Goal: Find specific page/section: Find specific page/section

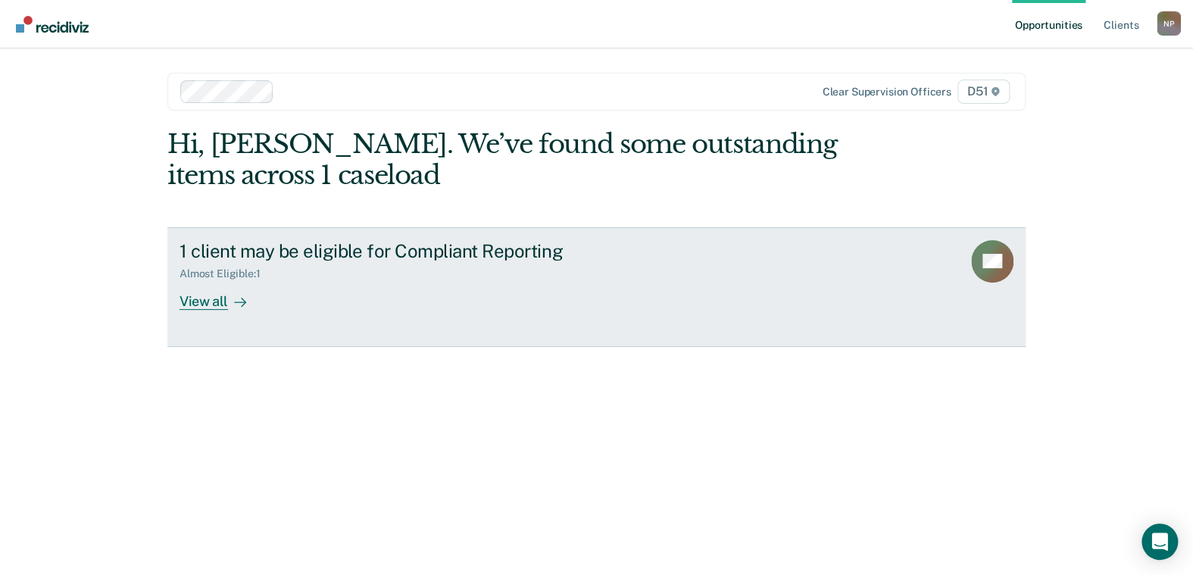
click at [200, 305] on div "View all" at bounding box center [222, 295] width 85 height 30
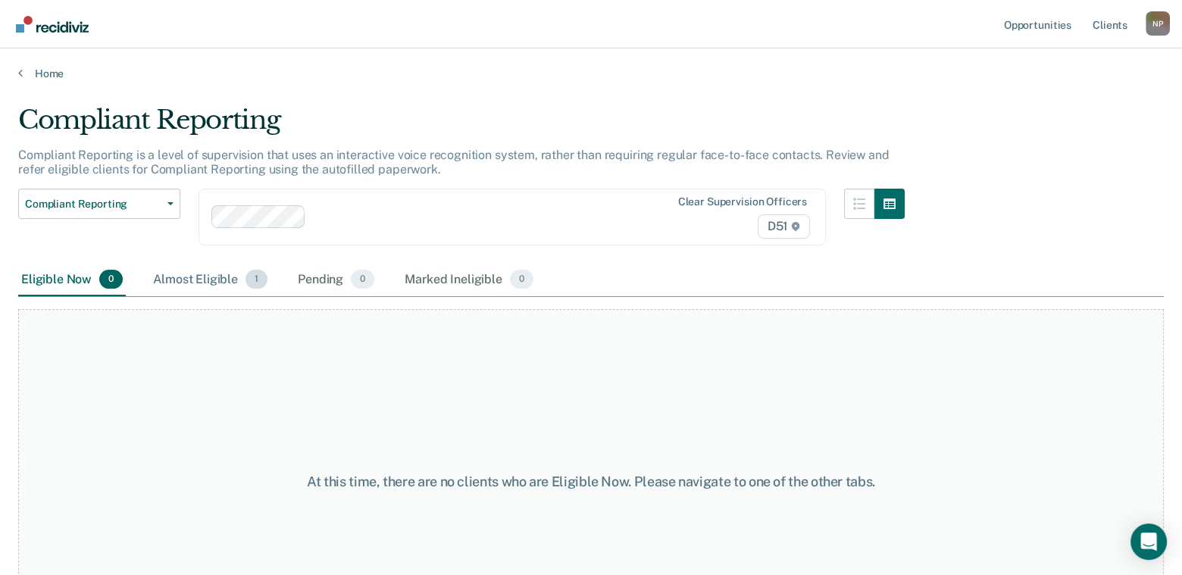
click at [221, 275] on div "Almost Eligible 1" at bounding box center [210, 280] width 120 height 33
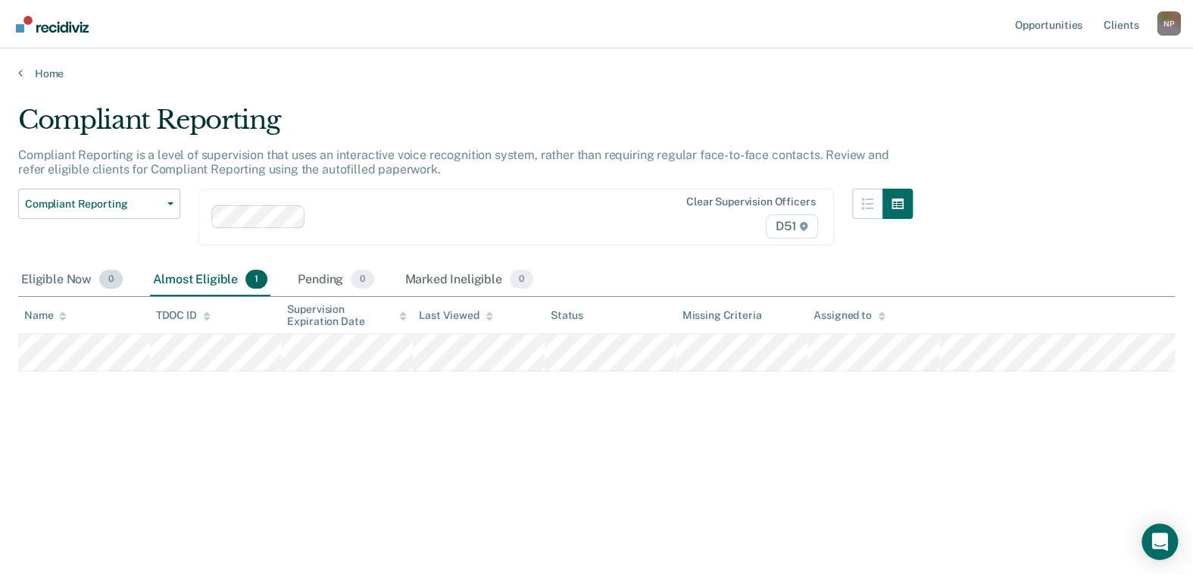
click at [76, 267] on div "Eligible Now 0" at bounding box center [72, 280] width 108 height 33
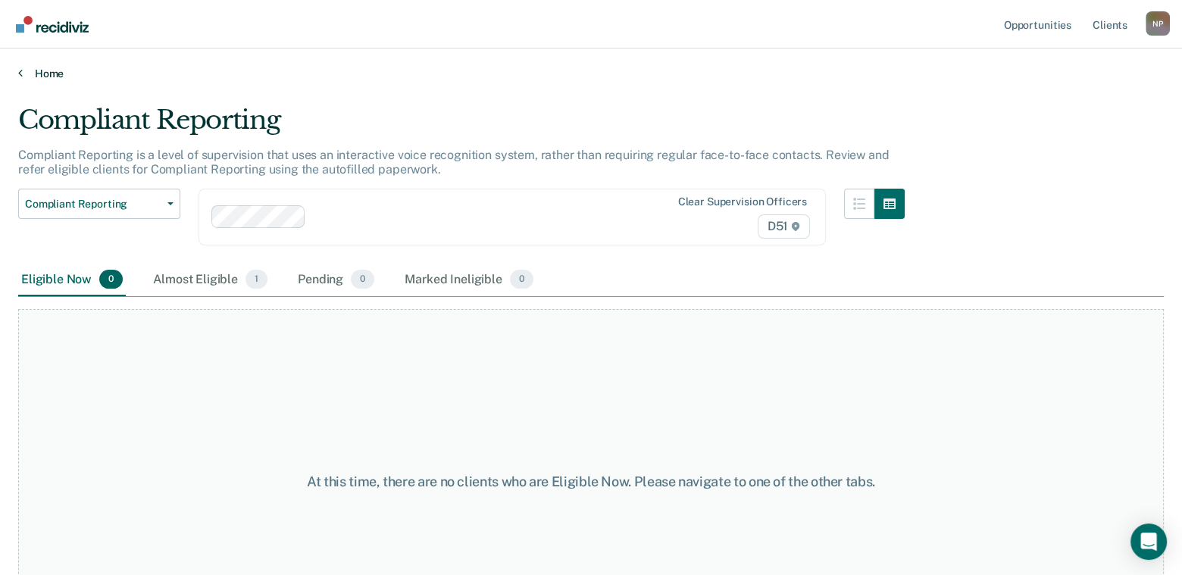
click at [55, 77] on link "Home" at bounding box center [591, 74] width 1146 height 14
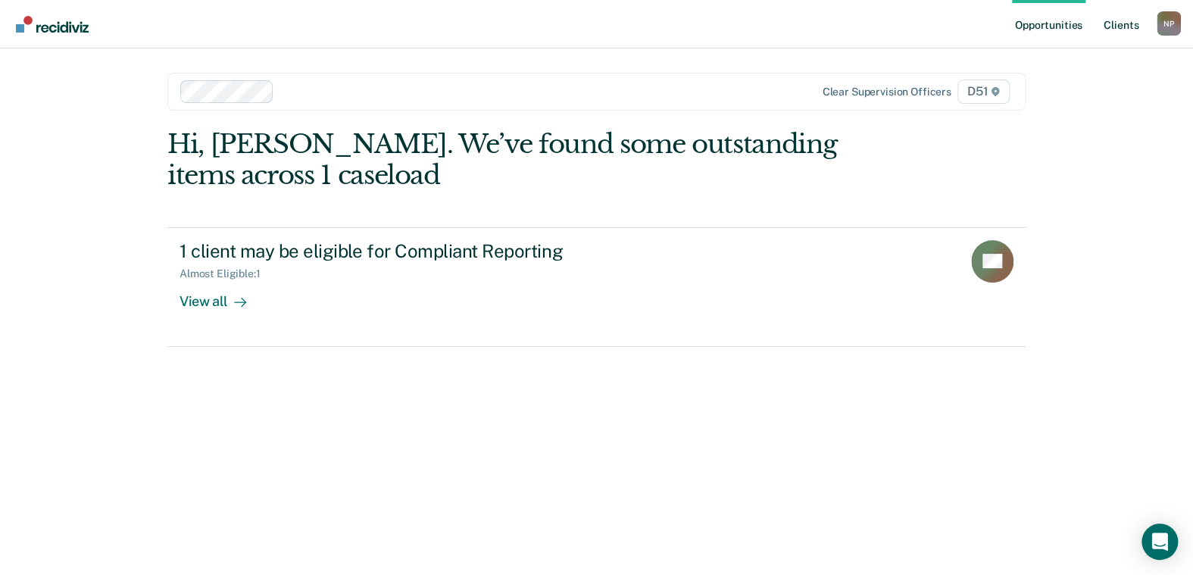
click at [1112, 20] on link "Client s" at bounding box center [1121, 24] width 41 height 48
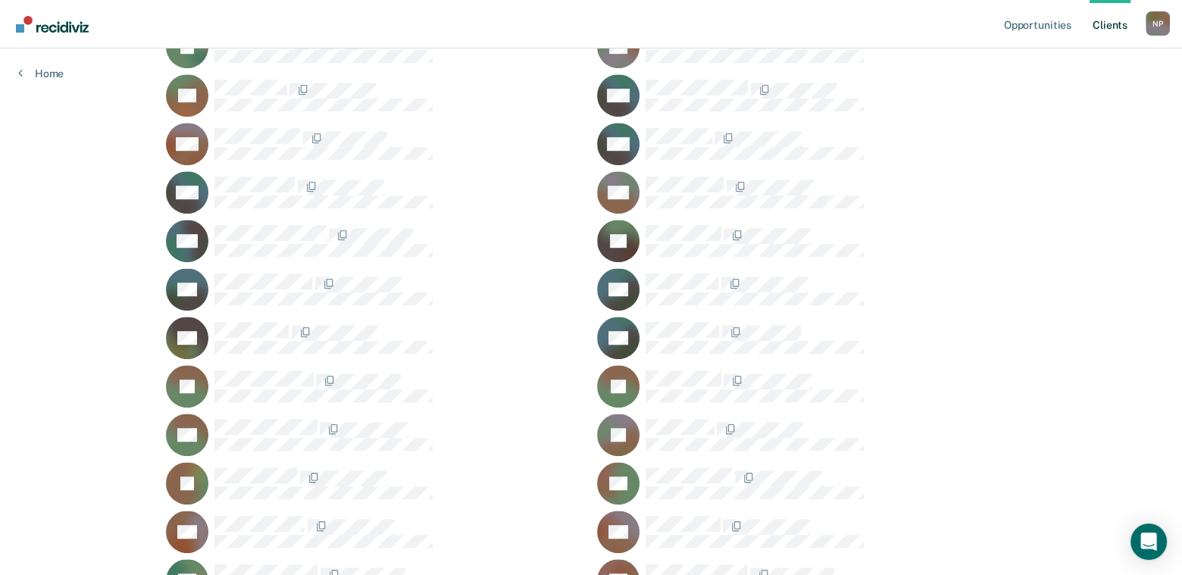
scroll to position [1074, 0]
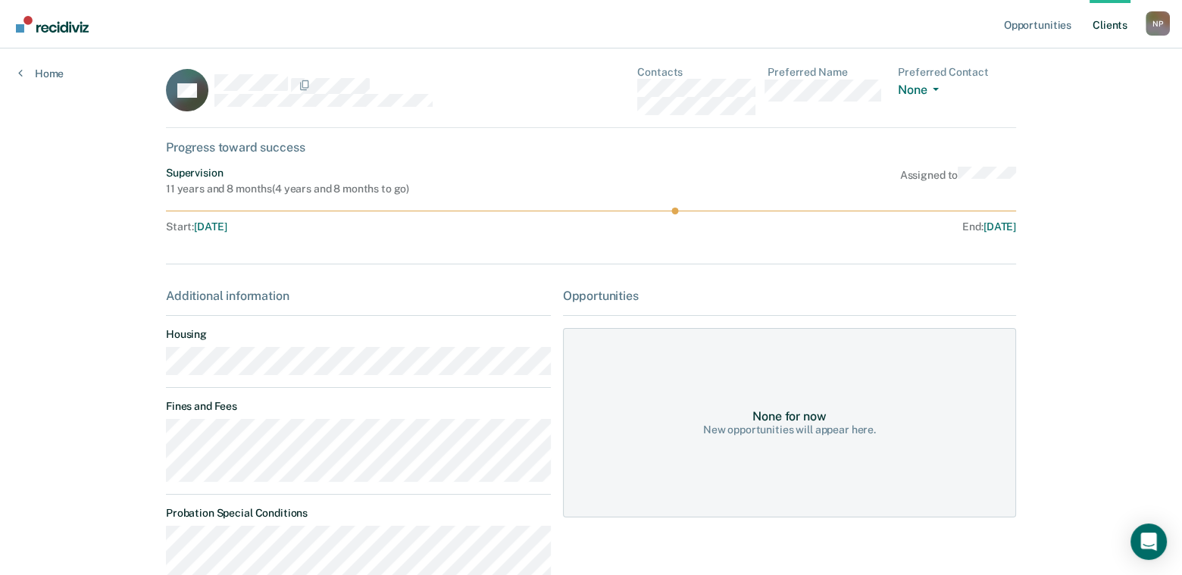
scroll to position [5, 0]
